Goal: Transaction & Acquisition: Purchase product/service

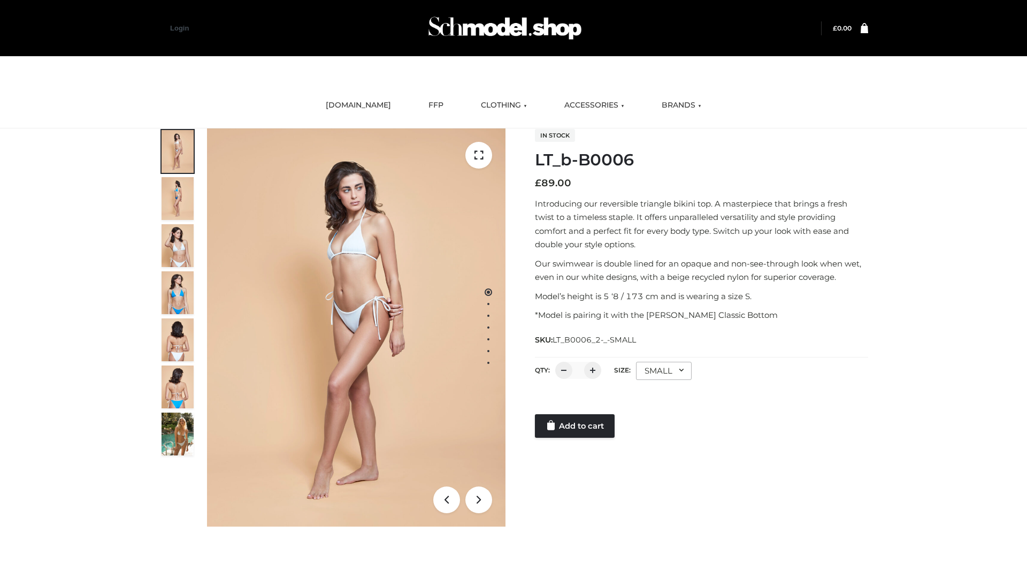
click at [575, 426] on link "Add to cart" at bounding box center [575, 426] width 80 height 24
